Goal: Task Accomplishment & Management: Manage account settings

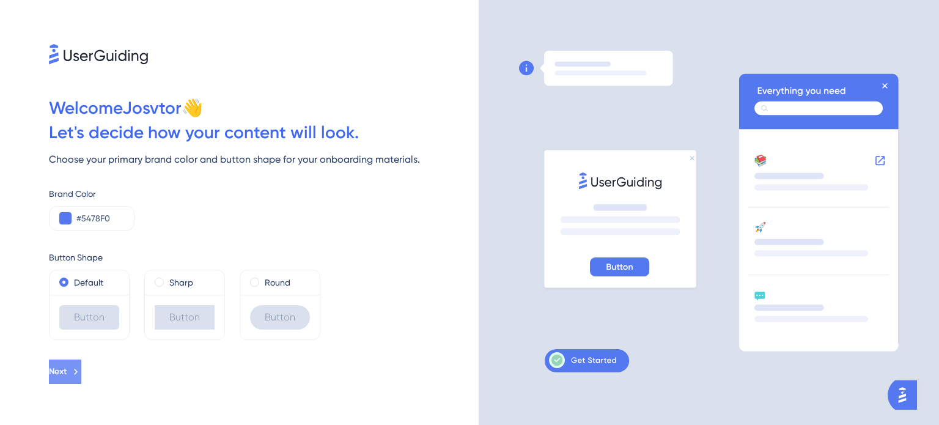
click at [67, 367] on span "Next" at bounding box center [58, 371] width 18 height 15
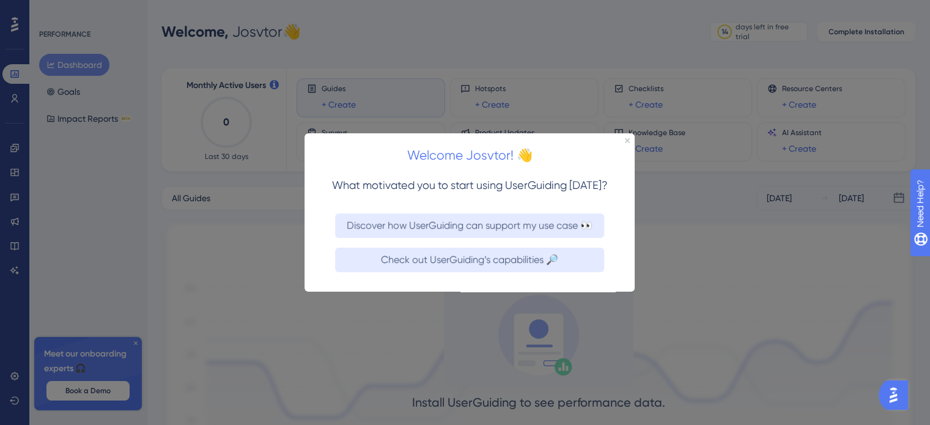
click at [625, 144] on div "Welcome Josvtor! 👋" at bounding box center [469, 152] width 330 height 38
click at [633, 134] on div "Welcome Josvtor! 👋" at bounding box center [469, 152] width 330 height 38
click at [631, 133] on iframe at bounding box center [469, 212] width 330 height 158
click at [626, 138] on icon "Close Preview" at bounding box center [627, 140] width 5 height 5
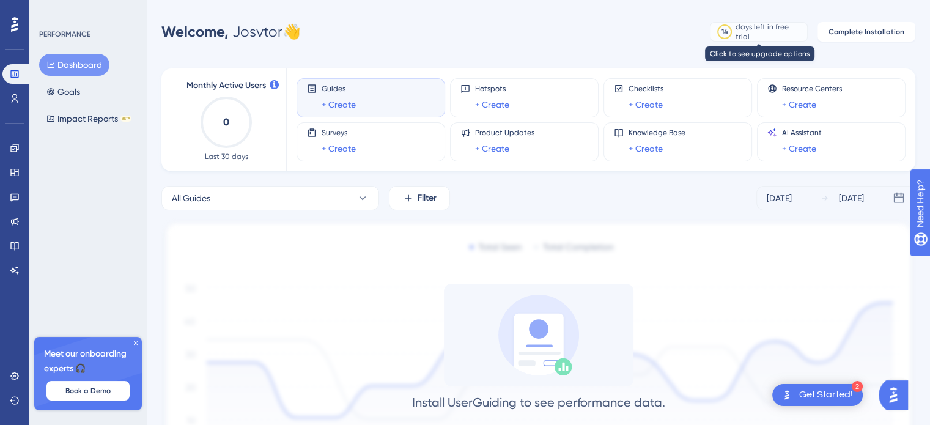
click at [766, 26] on div "days left in free trial" at bounding box center [769, 31] width 68 height 11
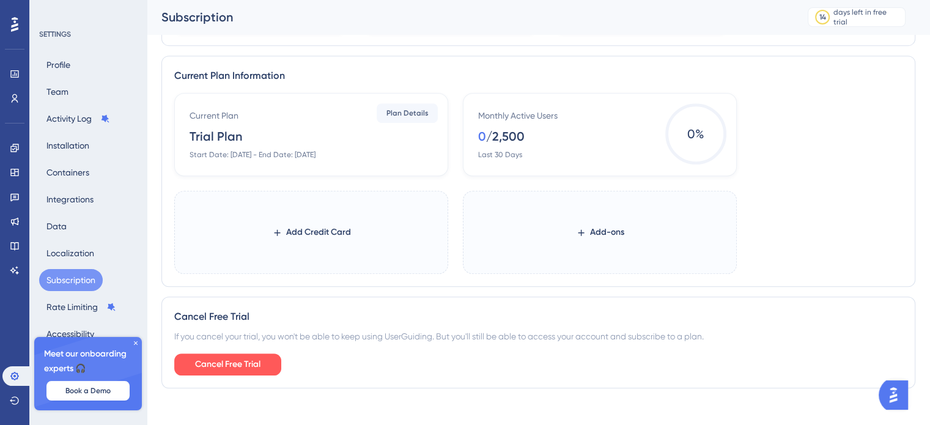
scroll to position [559, 0]
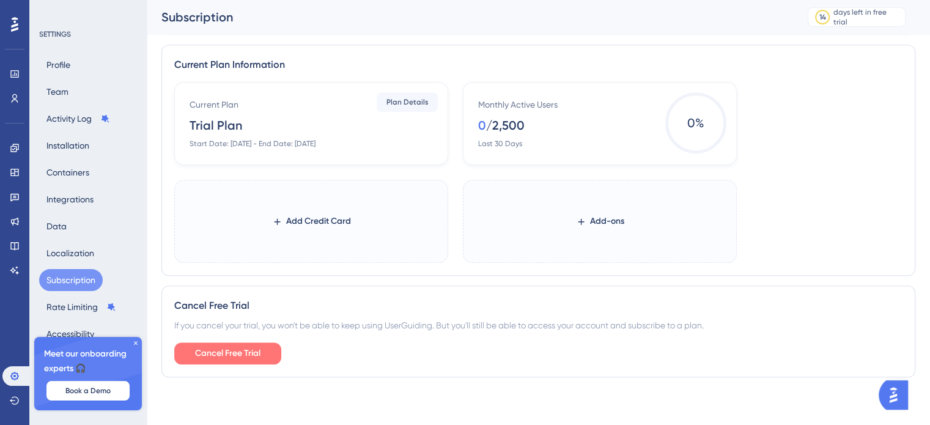
click at [229, 346] on span "Cancel Free Trial" at bounding box center [227, 353] width 65 height 15
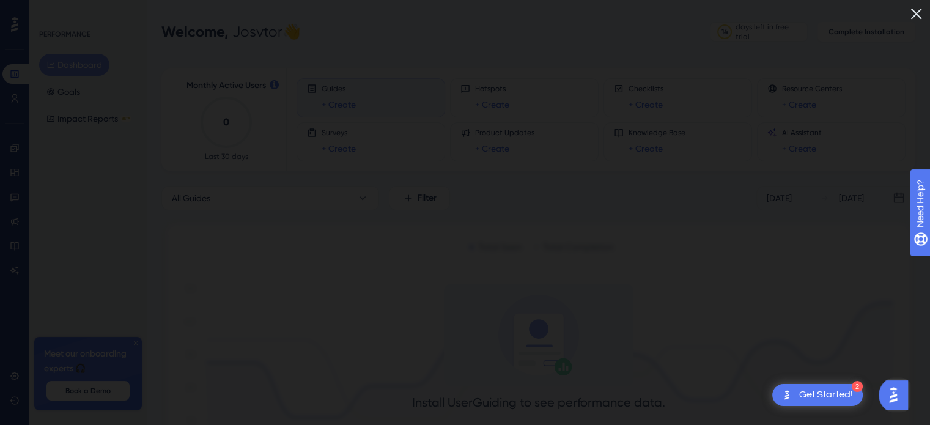
drag, startPoint x: 895, startPoint y: 27, endPoint x: 923, endPoint y: 13, distance: 32.0
click at [923, 13] on img at bounding box center [916, 14] width 20 height 20
click at [923, 13] on div at bounding box center [465, 212] width 930 height 425
